Goal: Transaction & Acquisition: Book appointment/travel/reservation

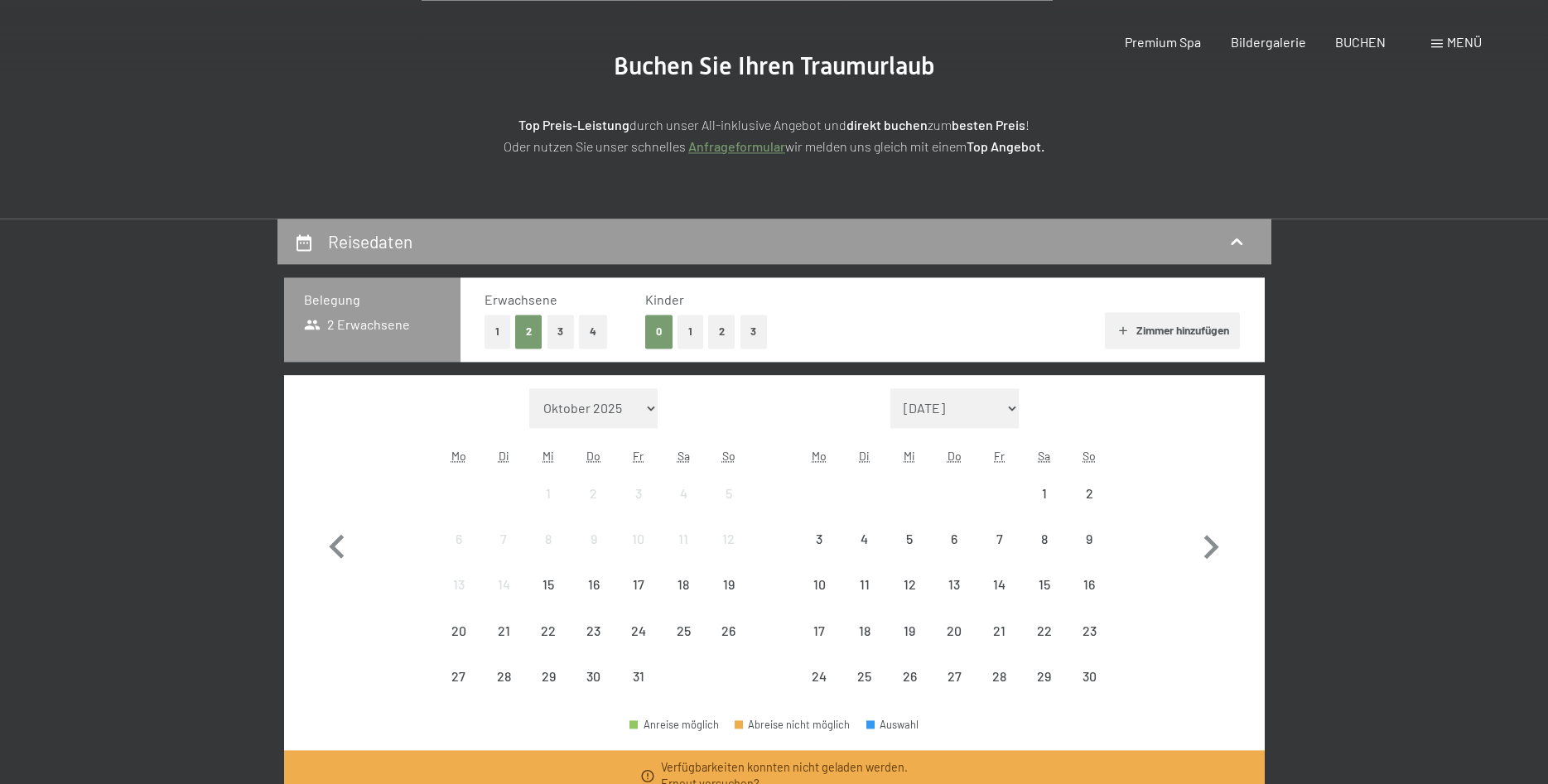
scroll to position [253, 0]
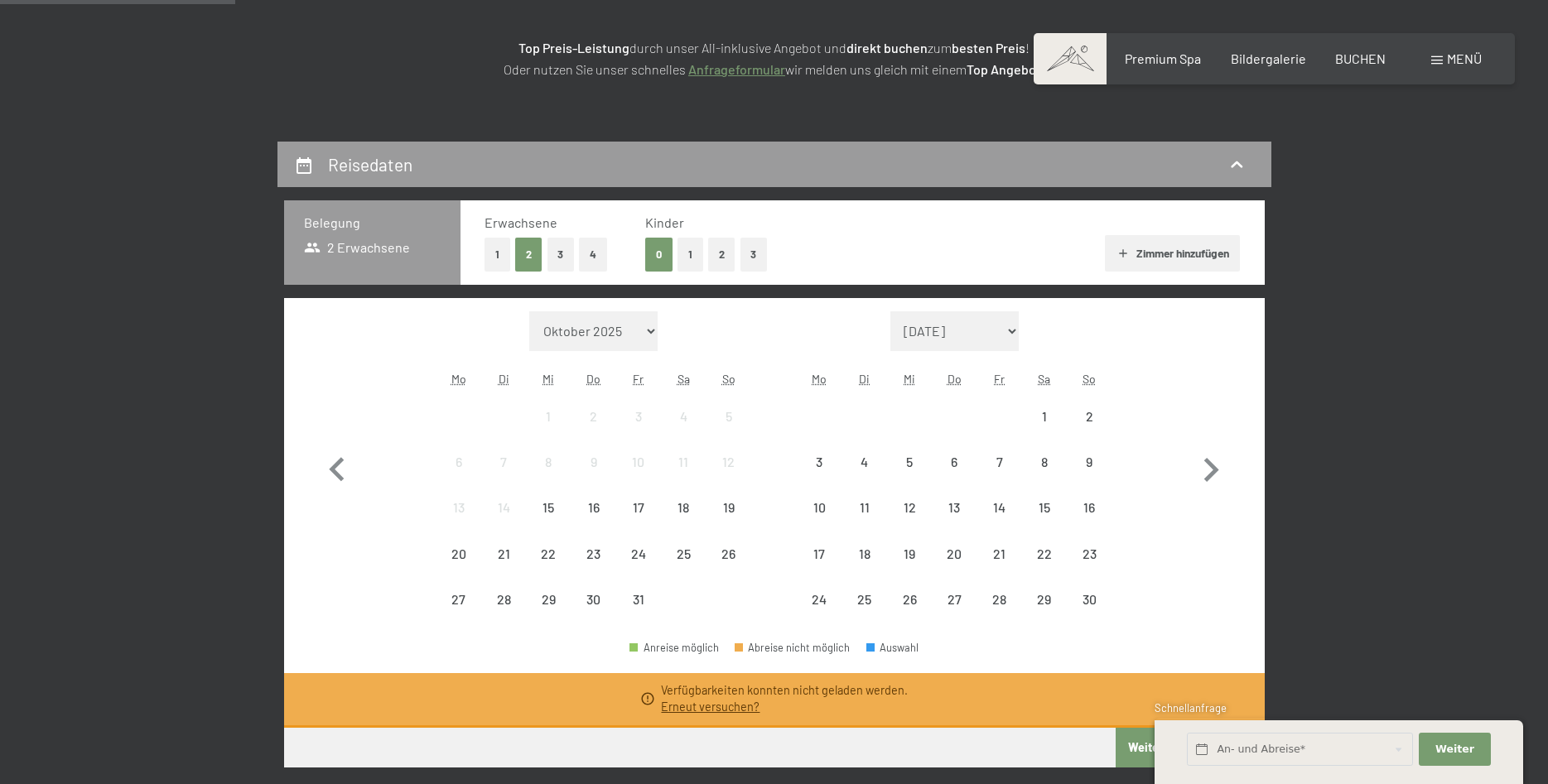
click at [722, 253] on button "2" at bounding box center [722, 254] width 28 height 34
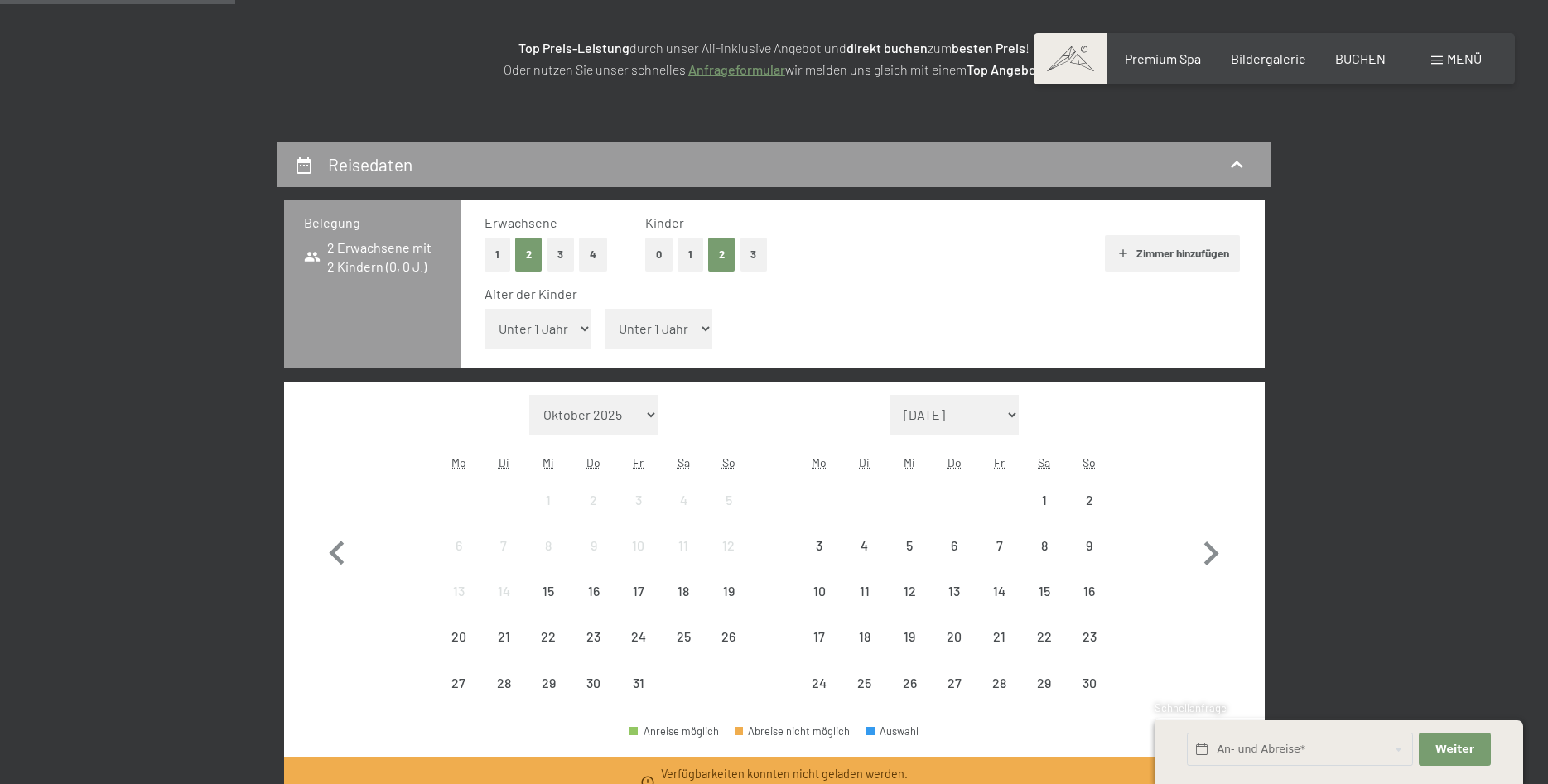
click at [604, 309] on select "Unter 1 Jahr 1 Jahr 2 Jahre 3 Jahre 4 Jahre 5 Jahre 6 Jahre 7 Jahre 8 Jahre 9 J…" at bounding box center [658, 329] width 108 height 40
select select "1"
click option "1 Jahr" at bounding box center [0, 0] width 0 height 0
click at [484, 309] on select "Unter 1 Jahr 1 Jahr 2 Jahre 3 Jahre 4 Jahre 5 Jahre 6 Jahre 7 Jahre 8 Jahre 9 J…" at bounding box center [538, 329] width 108 height 40
select select "4"
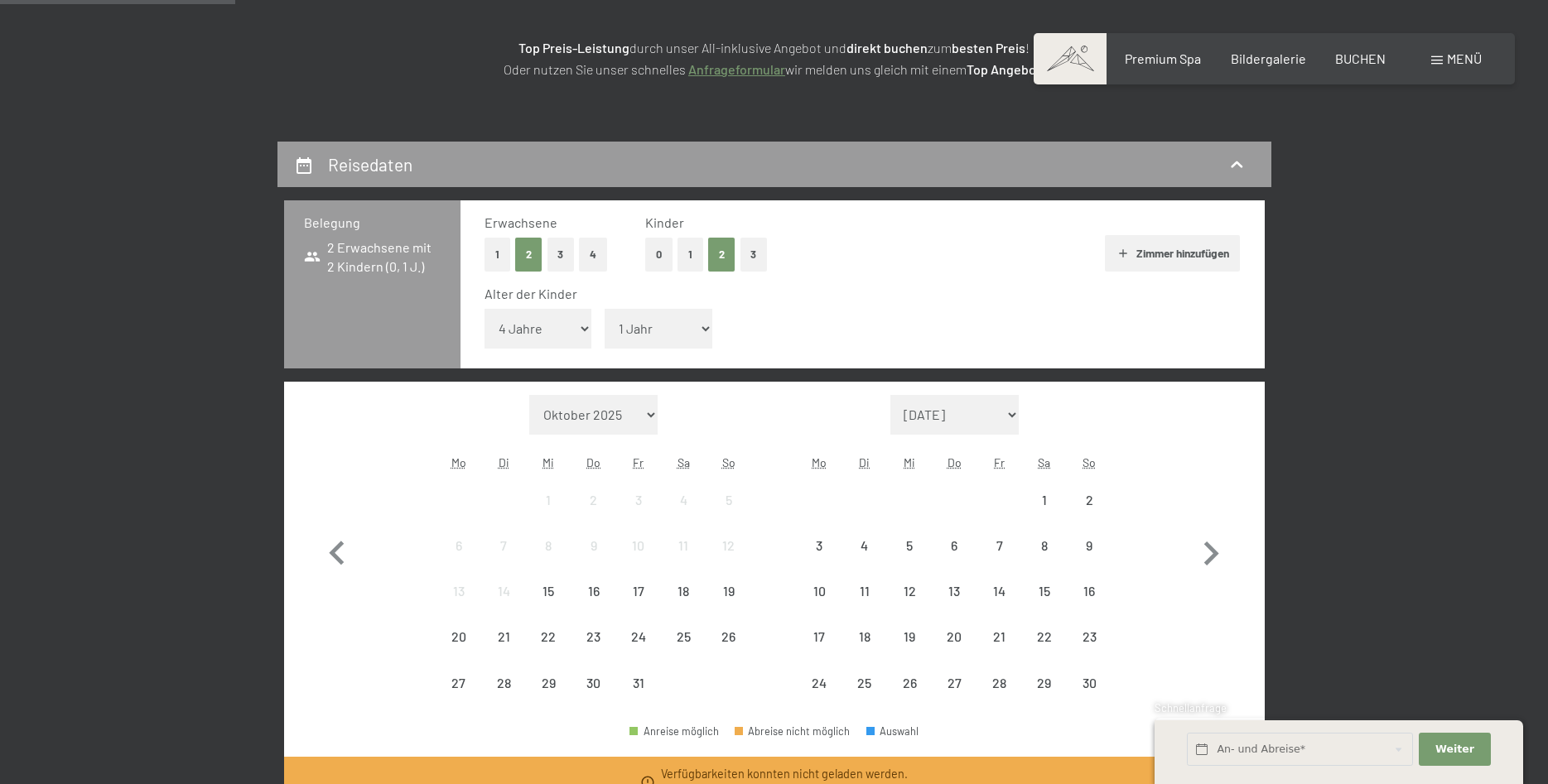
click option "4 Jahre" at bounding box center [0, 0] width 0 height 0
click at [1044, 687] on div "29" at bounding box center [1045, 697] width 42 height 42
click at [1210, 554] on icon "button" at bounding box center [1211, 554] width 48 height 48
select select "2025-11-01"
select select "2025-12-01"
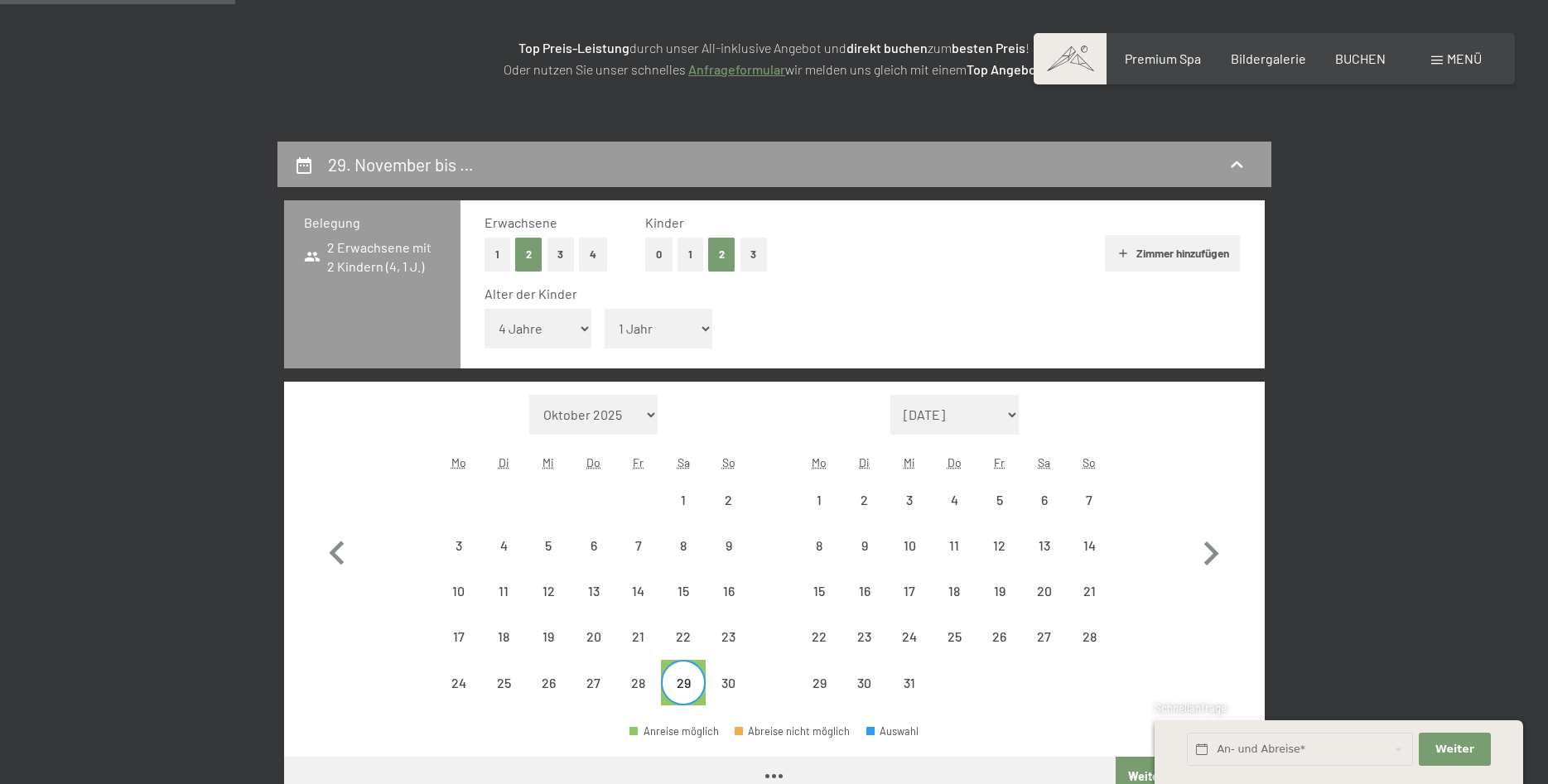
select select "2025-11-01"
select select "2025-12-01"
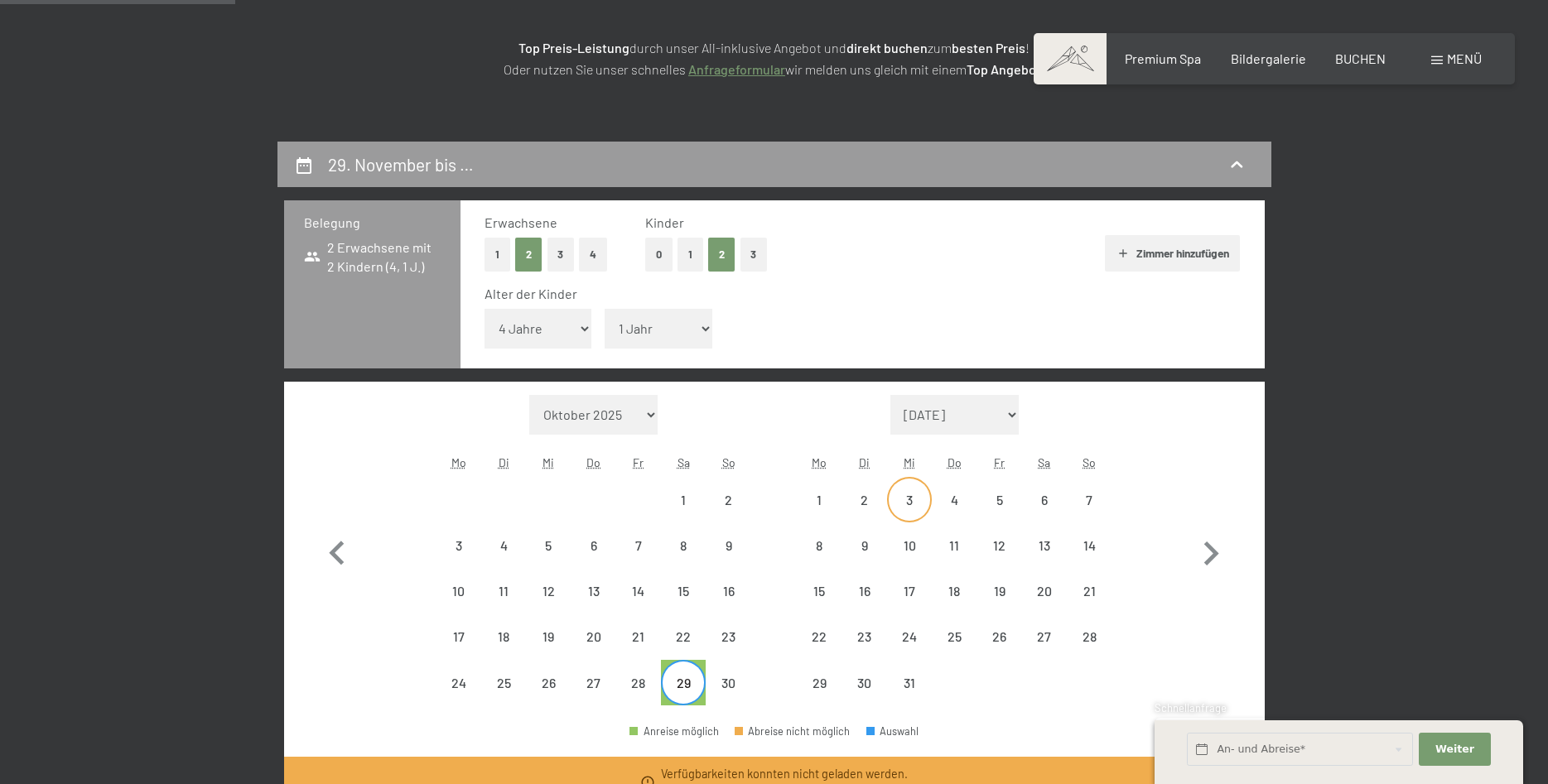
click at [905, 495] on div "3" at bounding box center [909, 514] width 42 height 42
select select "2025-11-01"
select select "2025-12-01"
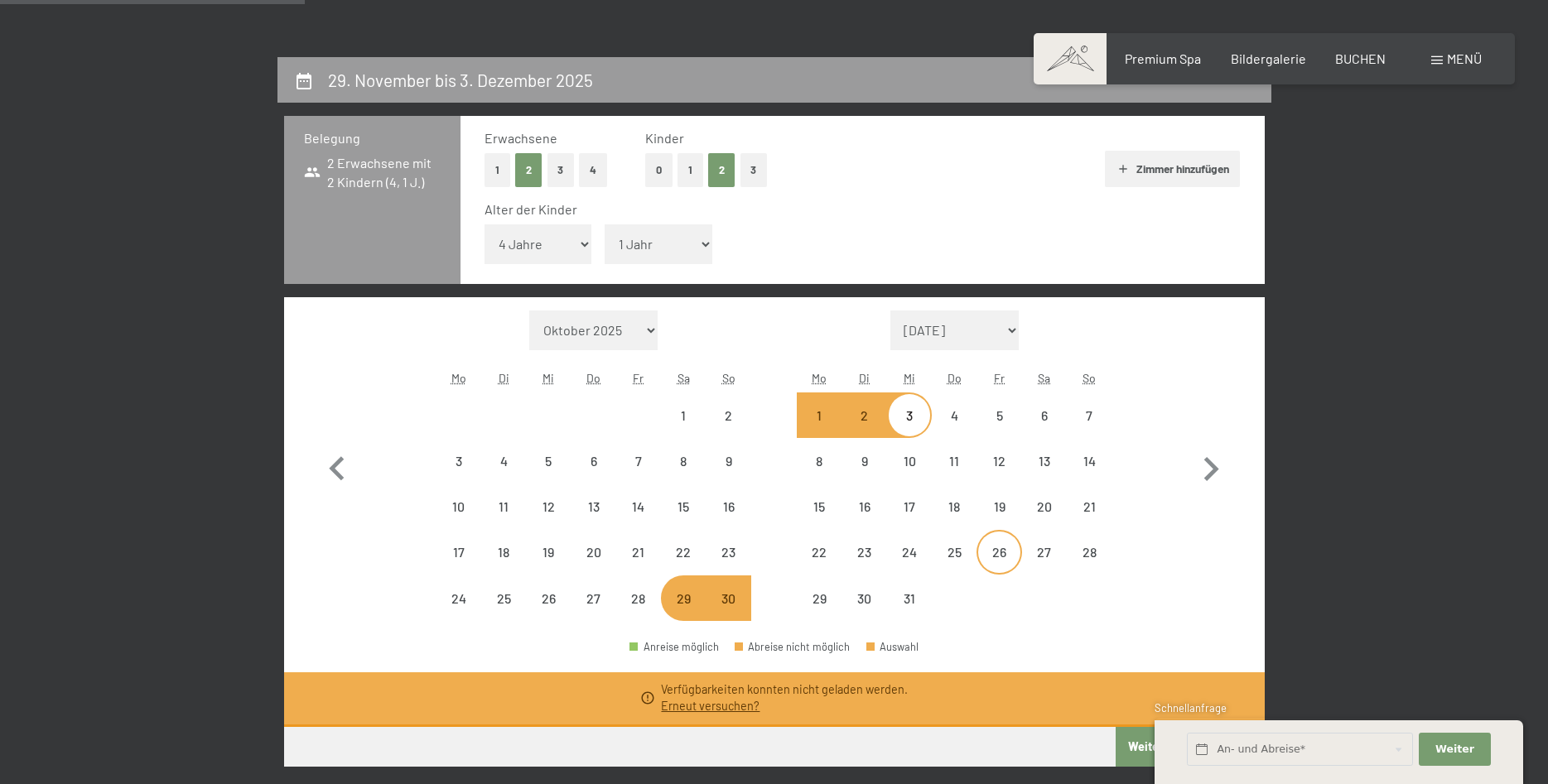
scroll to position [592, 0]
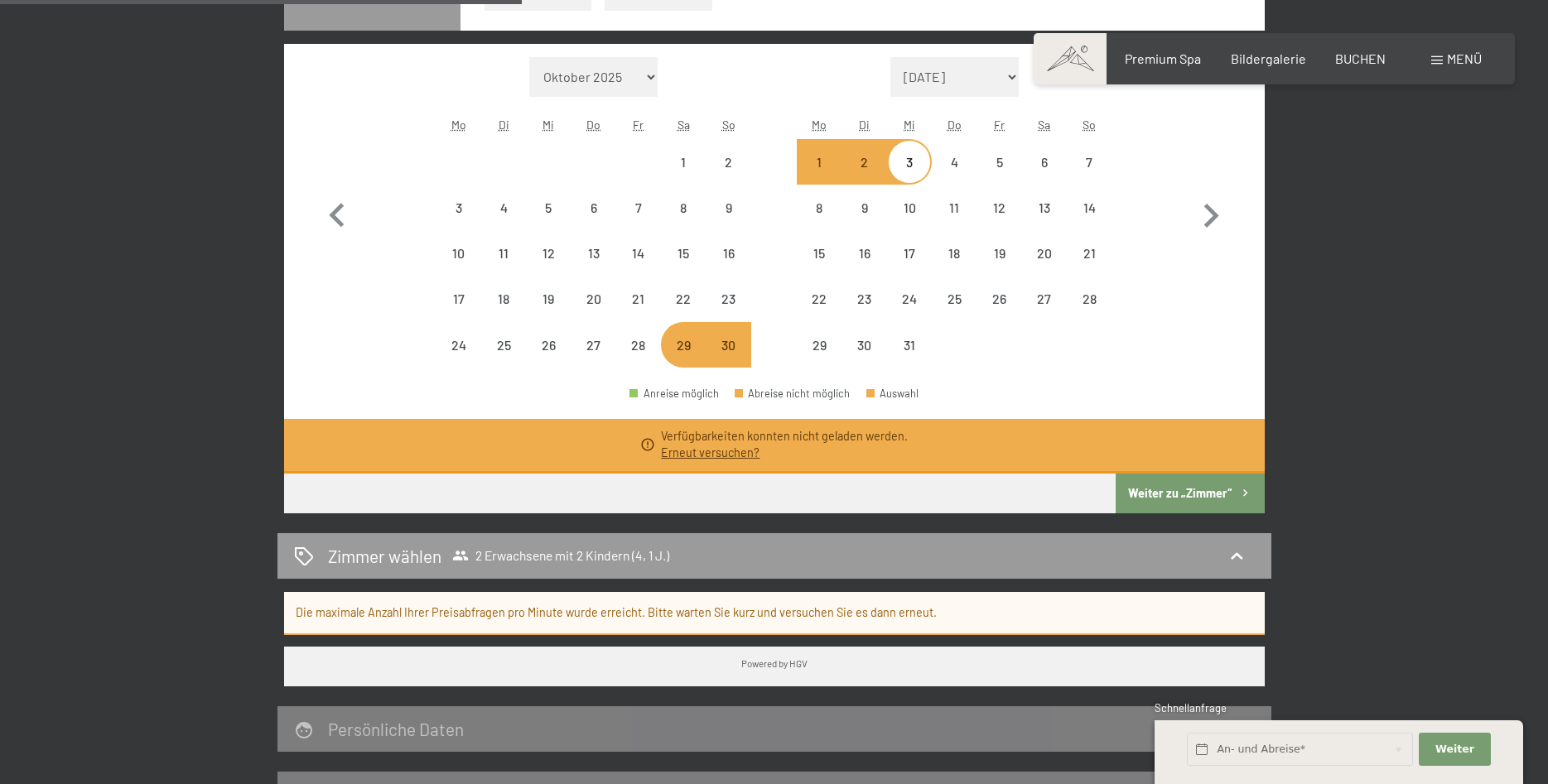
click at [1162, 492] on button "Weiter zu „Zimmer“" at bounding box center [1190, 493] width 148 height 40
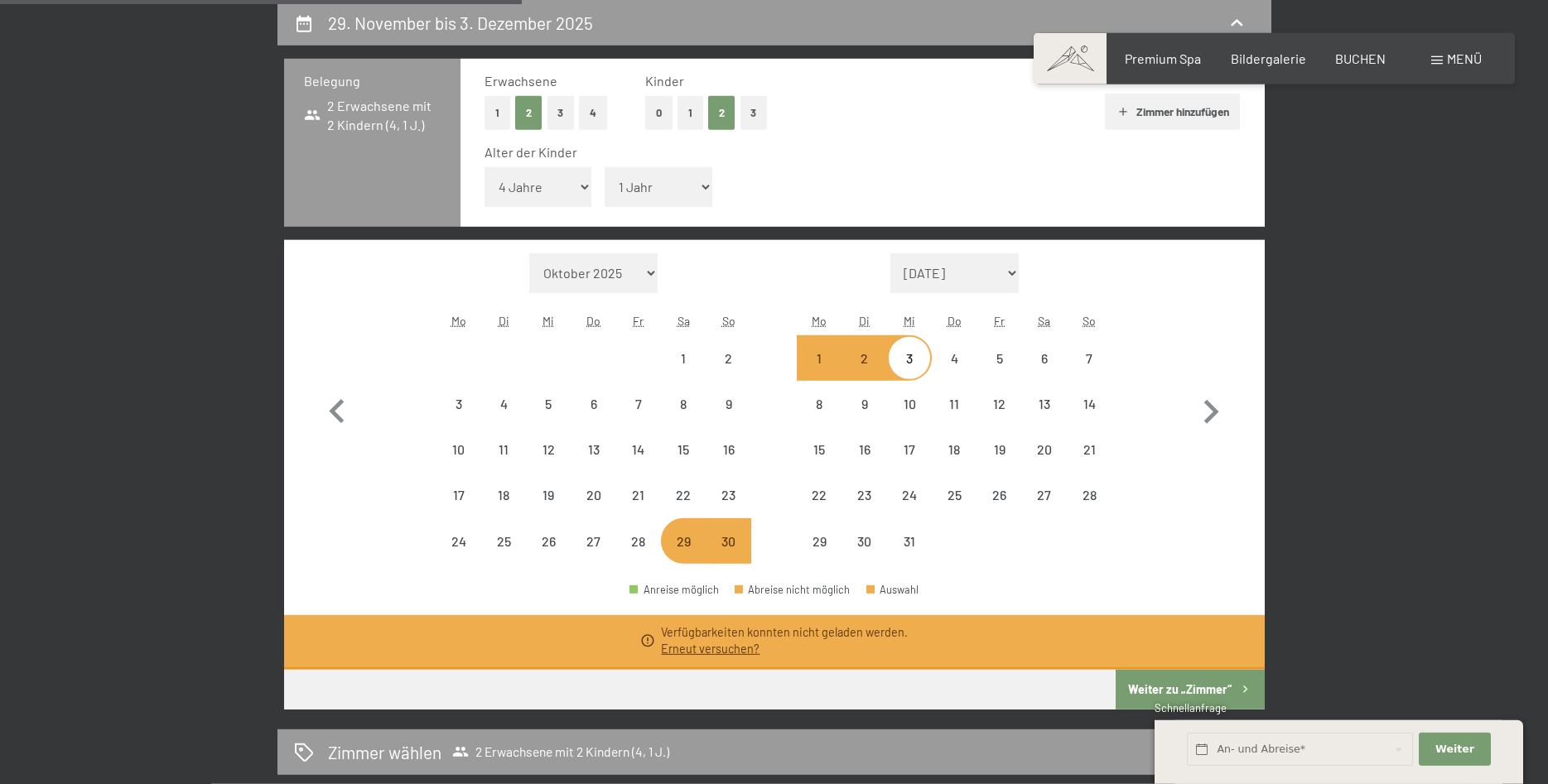
select select "2025-11-01"
select select "2025-12-01"
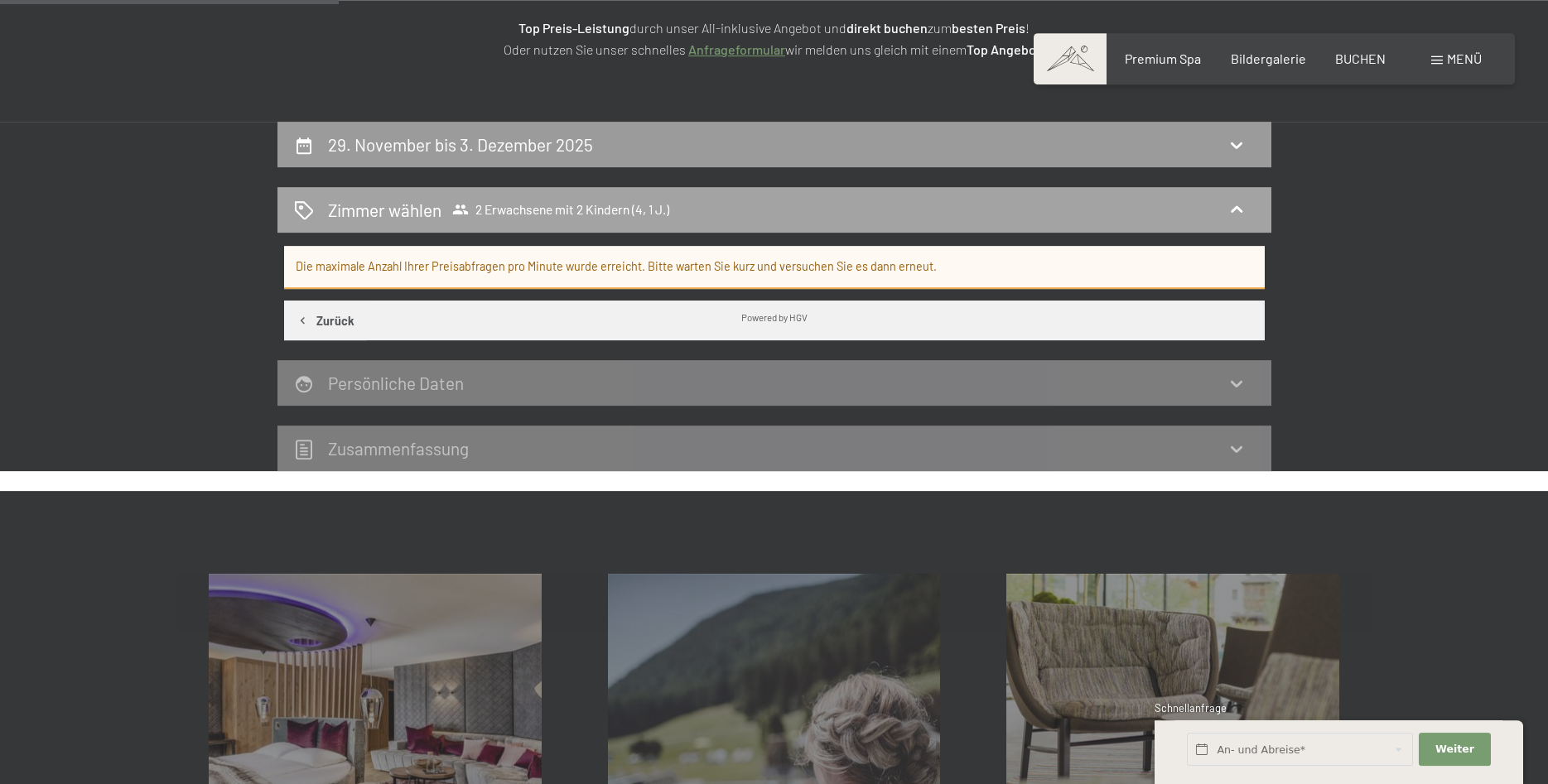
scroll to position [226, 0]
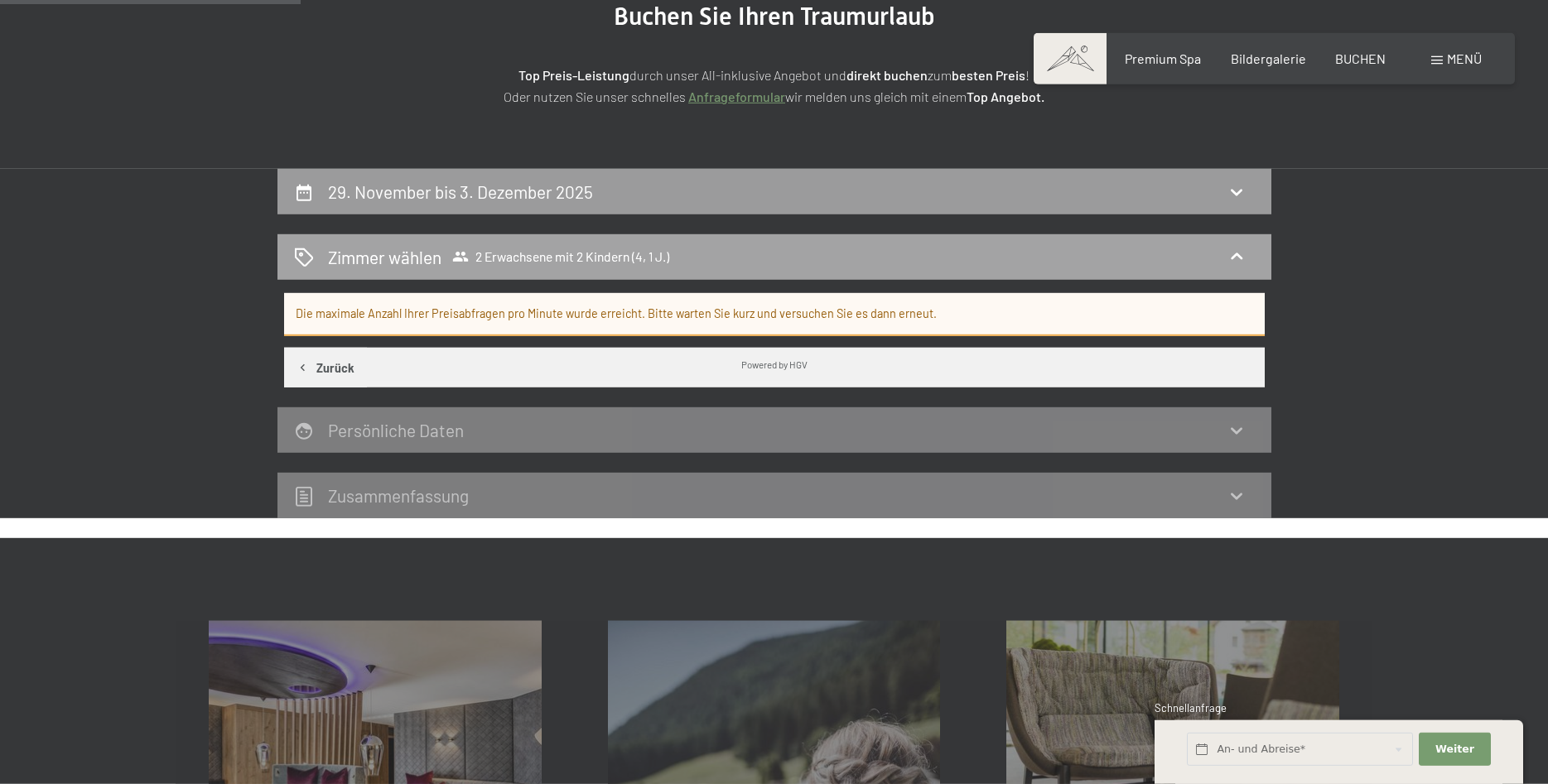
click at [719, 245] on div "Zimmer wählen 2 Erwachsene mit 2 Kindern (4, 1 J.)" at bounding box center [774, 257] width 961 height 24
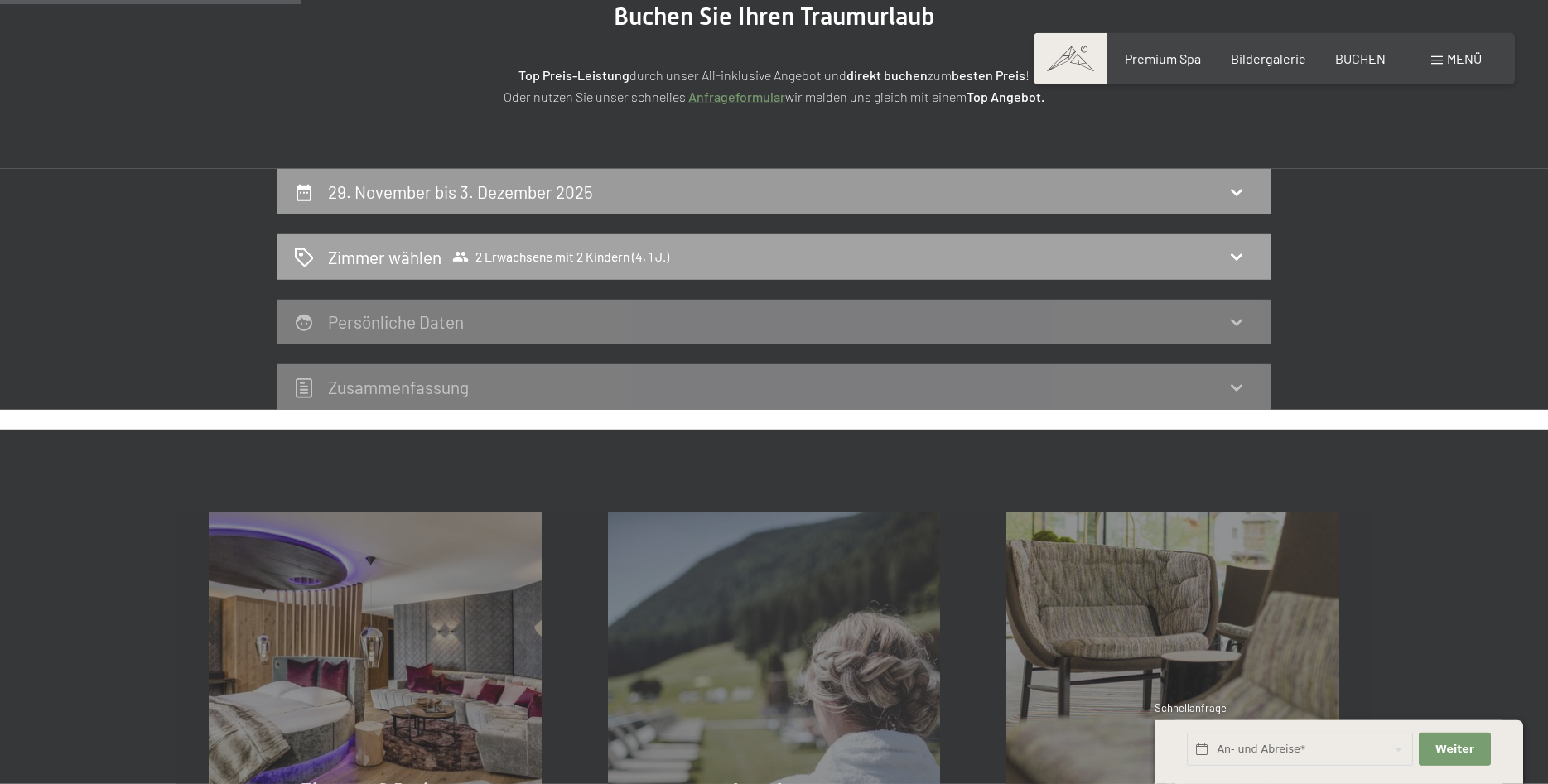
click at [719, 245] on div "Zimmer wählen 2 Erwachsene mit 2 Kindern (4, 1 J.)" at bounding box center [774, 257] width 961 height 24
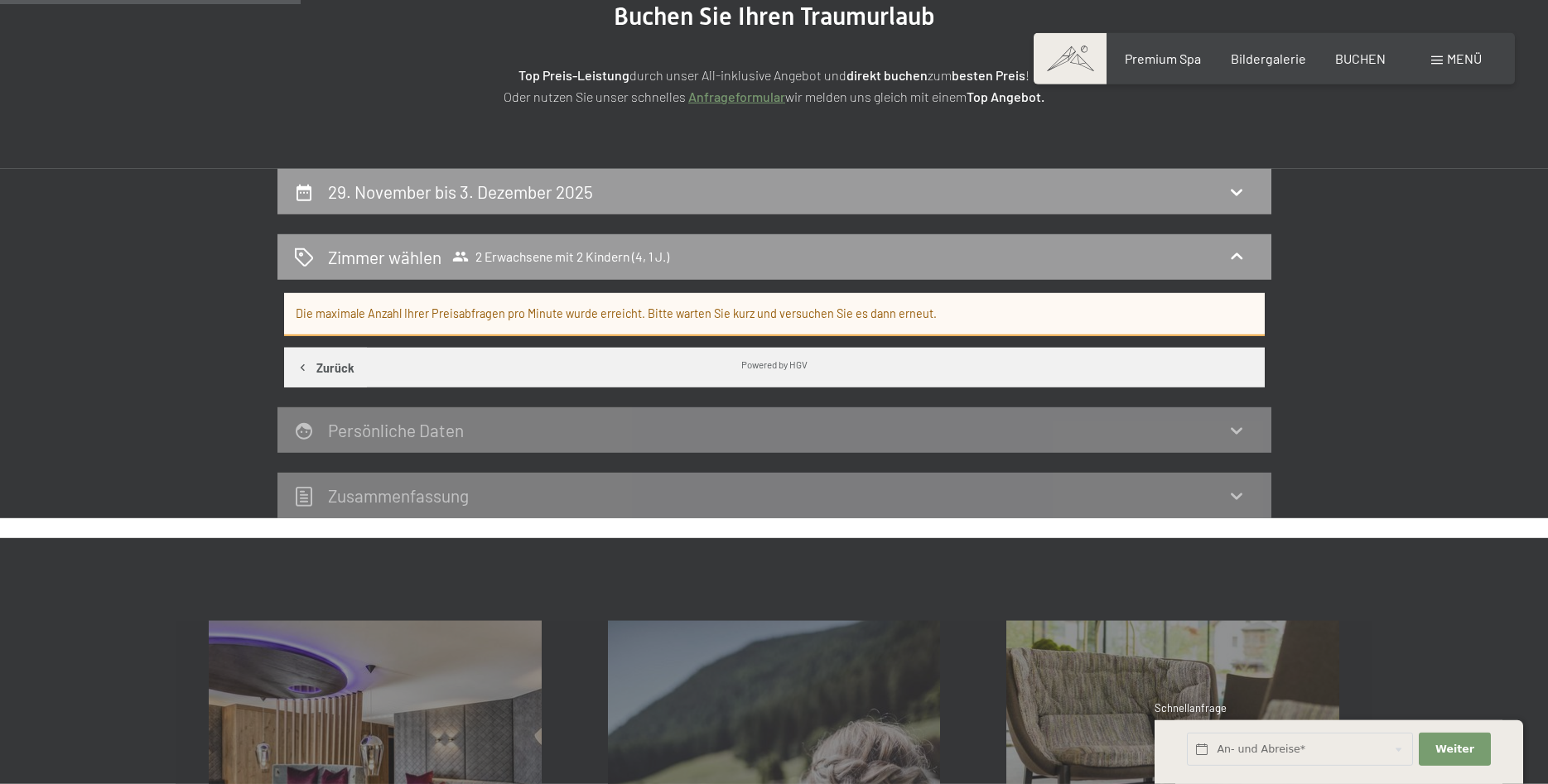
click at [326, 367] on button "Zurück" at bounding box center [325, 367] width 83 height 40
select select "4"
select select "1"
select select "2025-11-01"
select select "2025-12-01"
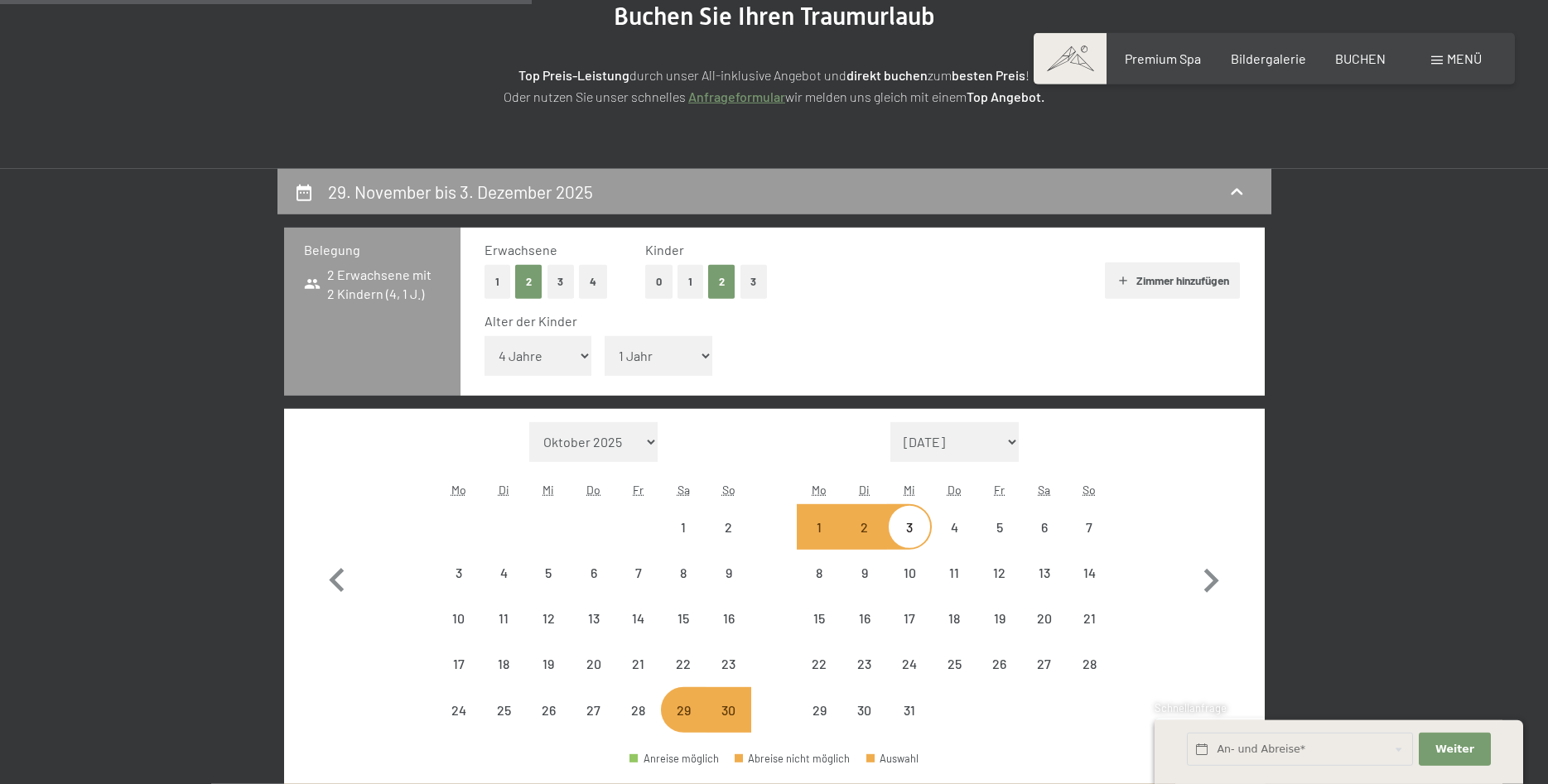
scroll to position [395, 0]
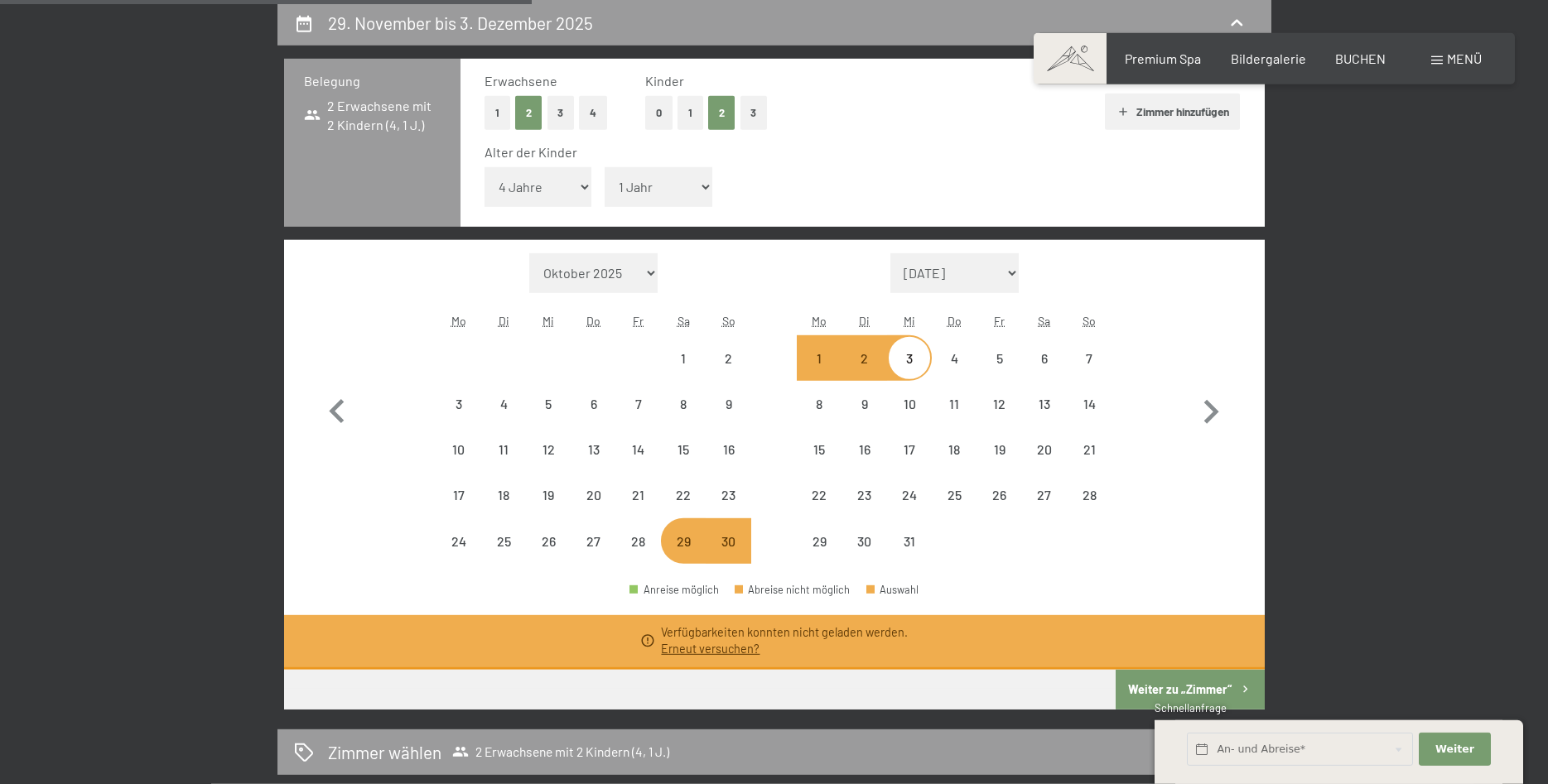
click at [714, 652] on link "Erneut versuchen?" at bounding box center [710, 648] width 98 height 14
select select "2025-11-01"
select select "2025-12-01"
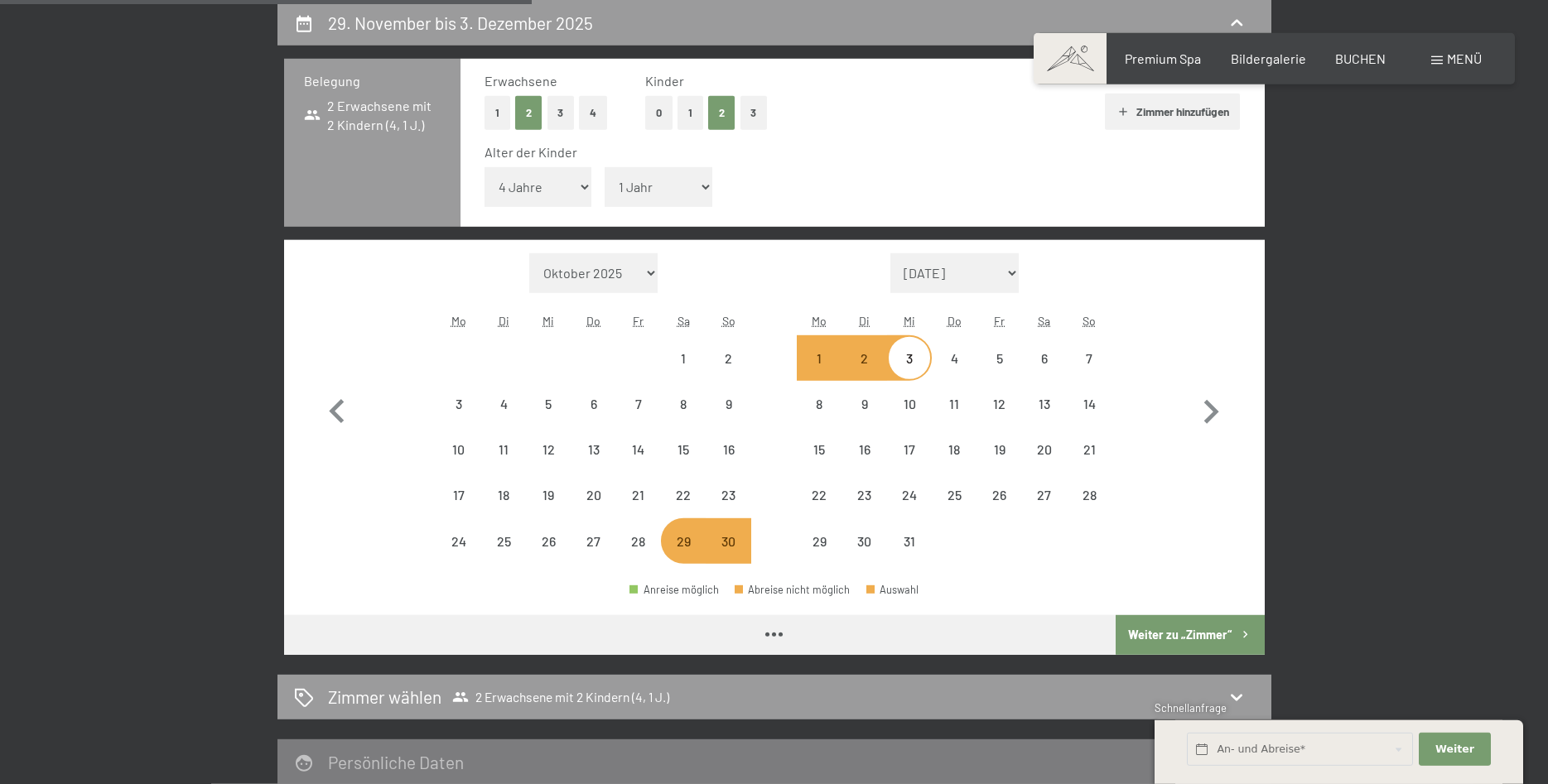
select select "2025-11-01"
select select "2025-12-01"
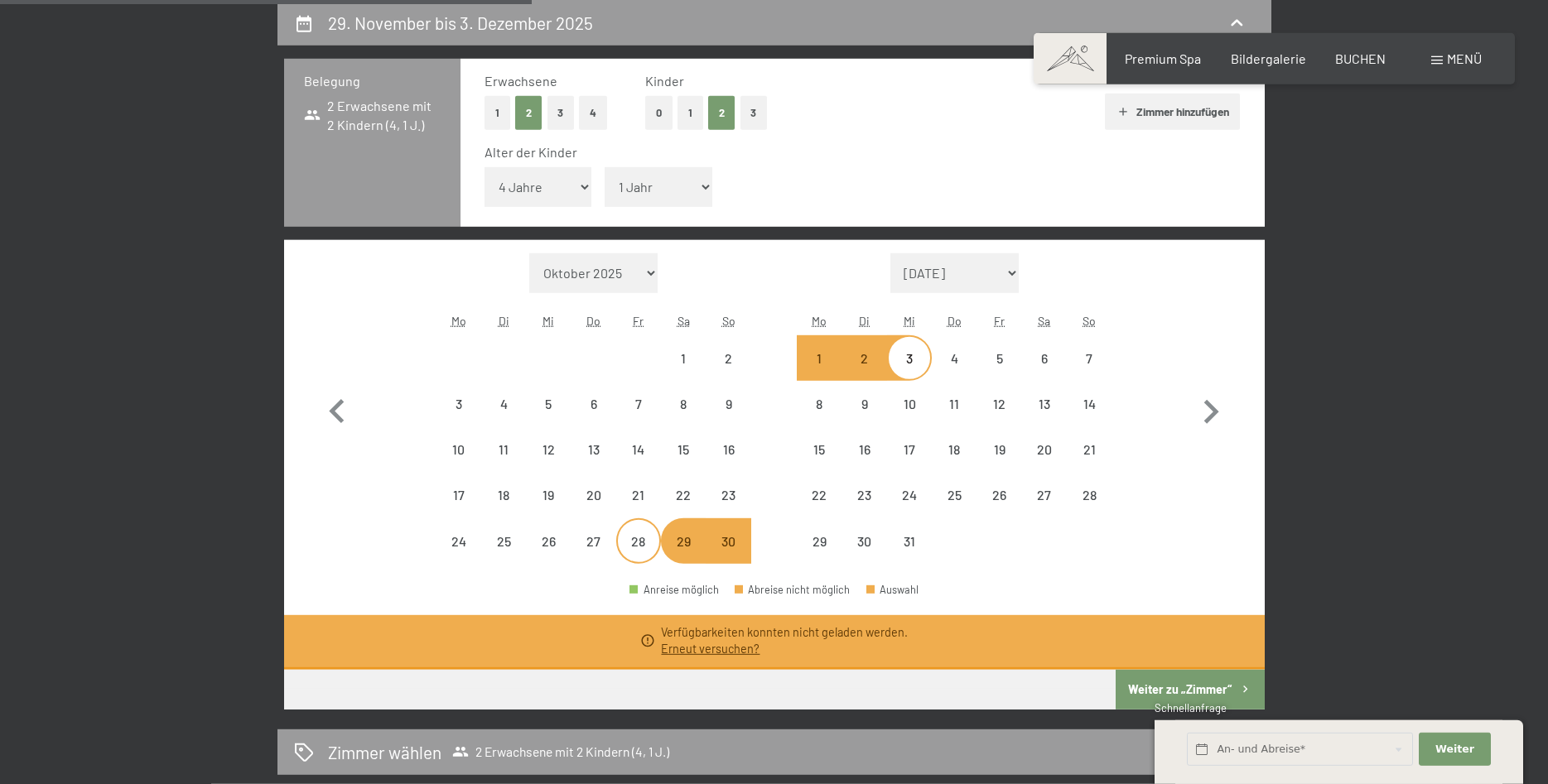
click at [646, 543] on div "28" at bounding box center [639, 556] width 42 height 42
select select "2025-11-01"
select select "2025-12-01"
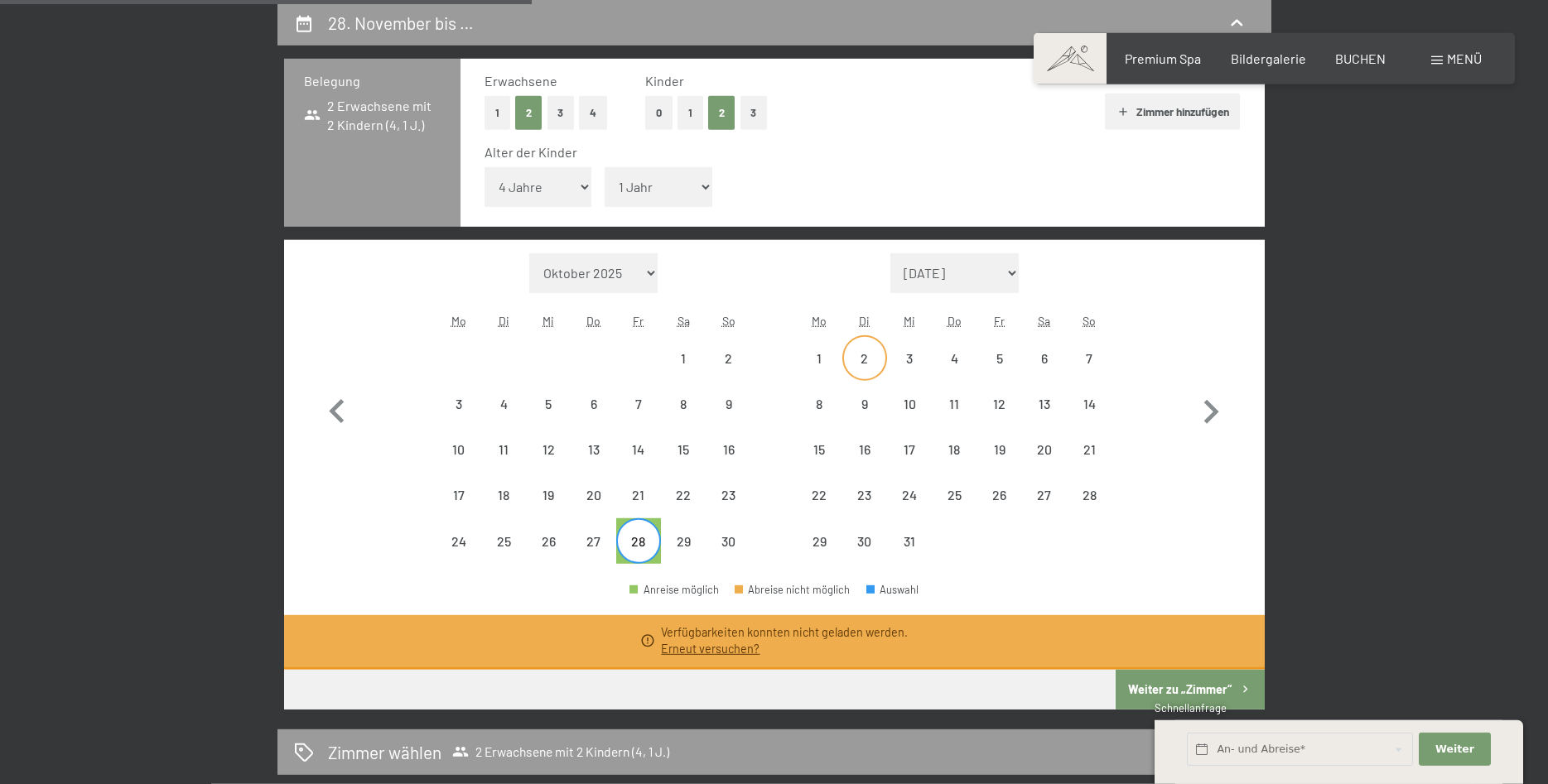
click at [868, 360] on div "2" at bounding box center [865, 372] width 42 height 42
select select "2025-11-01"
select select "2025-12-01"
click at [1168, 692] on button "Weiter zu „Zimmer“" at bounding box center [1190, 690] width 148 height 40
select select "2025-11-01"
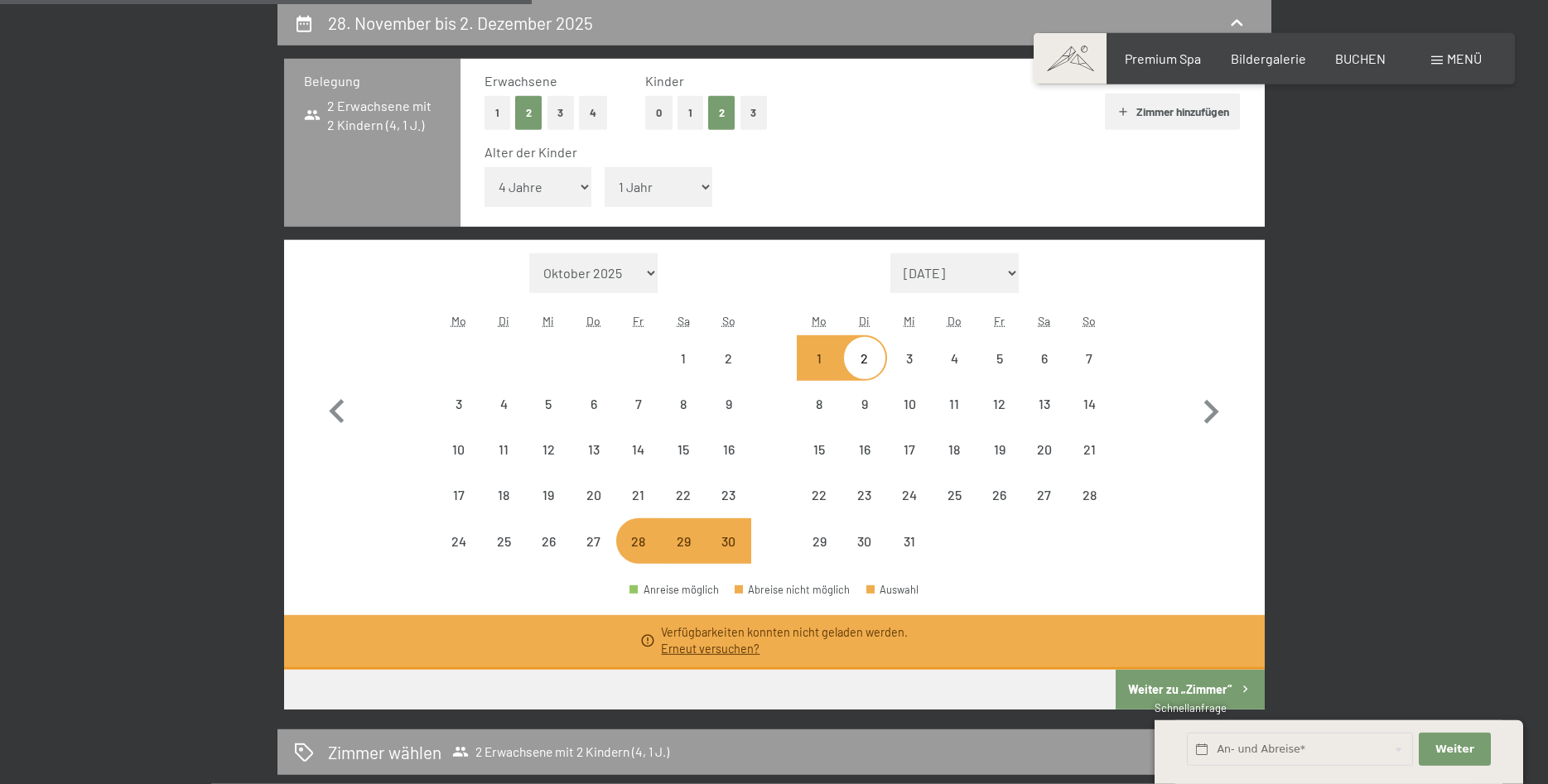
select select "2025-12-01"
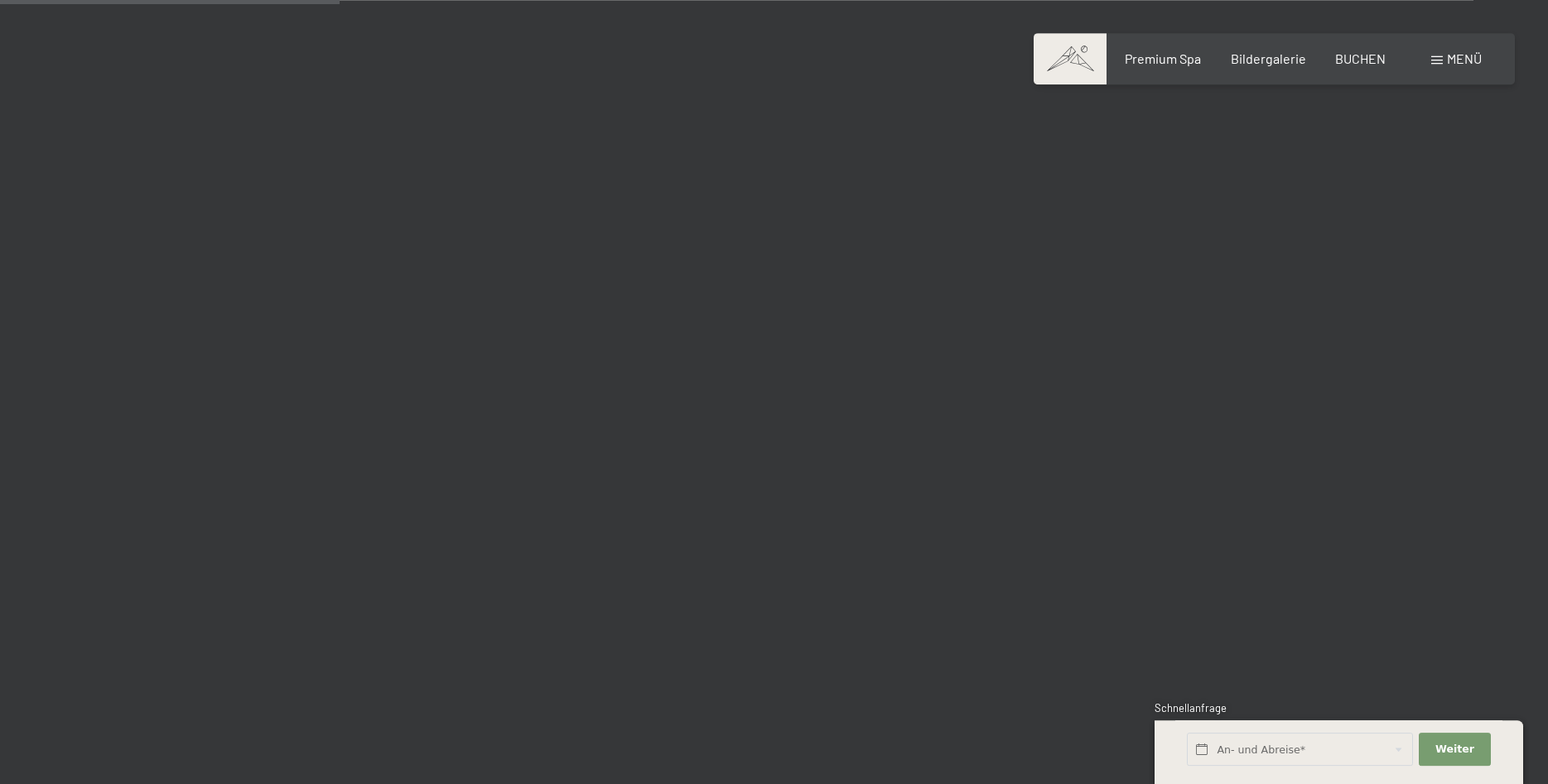
scroll to position [4851, 0]
